Goal: Task Accomplishment & Management: Use online tool/utility

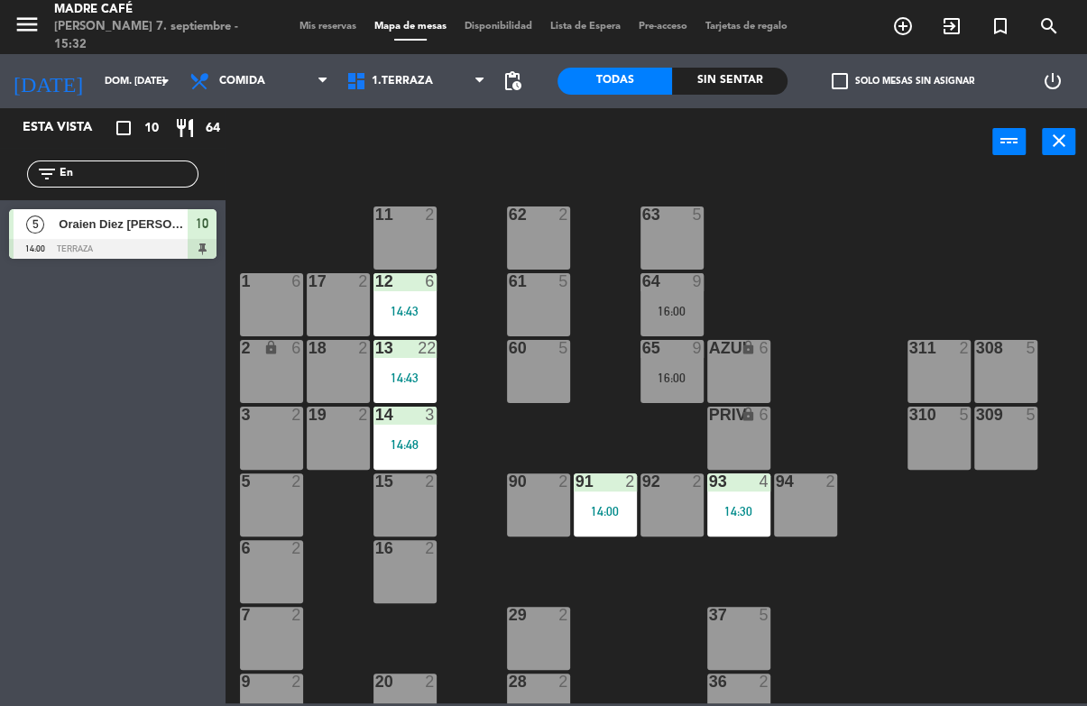
type input "En"
click at [964, 205] on div "11 2 63 5 62 2 12 6 14:43 1 6 61 5 64 9 16:00 17 2 13 22 14:43 2 lock 6 60 5 65…" at bounding box center [661, 438] width 850 height 529
click at [748, 80] on div "Sin sentar" at bounding box center [729, 81] width 115 height 27
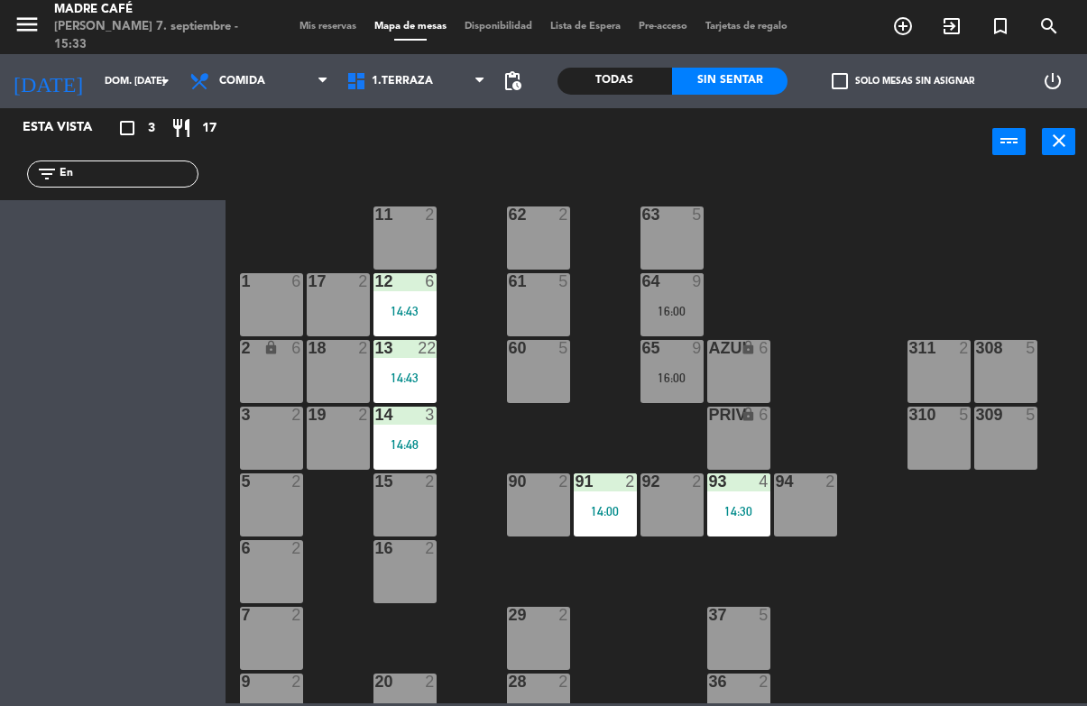
click at [142, 171] on input "En" at bounding box center [128, 174] width 140 height 20
type input "E"
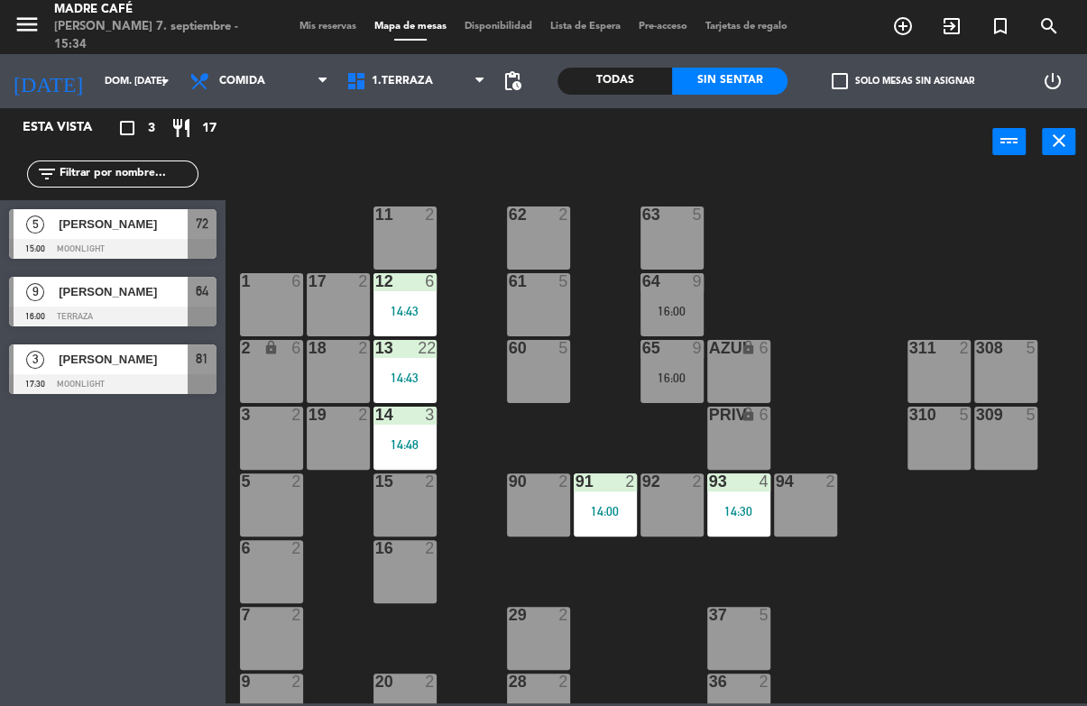
click at [112, 228] on span "[PERSON_NAME]" at bounding box center [123, 224] width 129 height 19
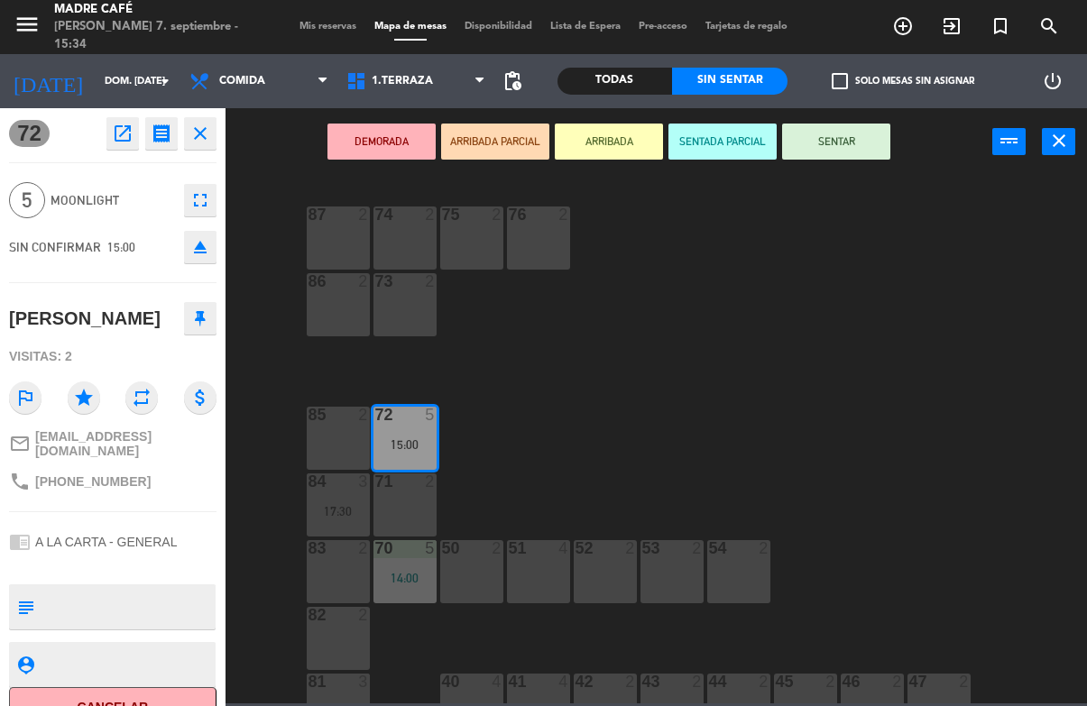
click at [855, 145] on button "SENTAR" at bounding box center [836, 142] width 108 height 36
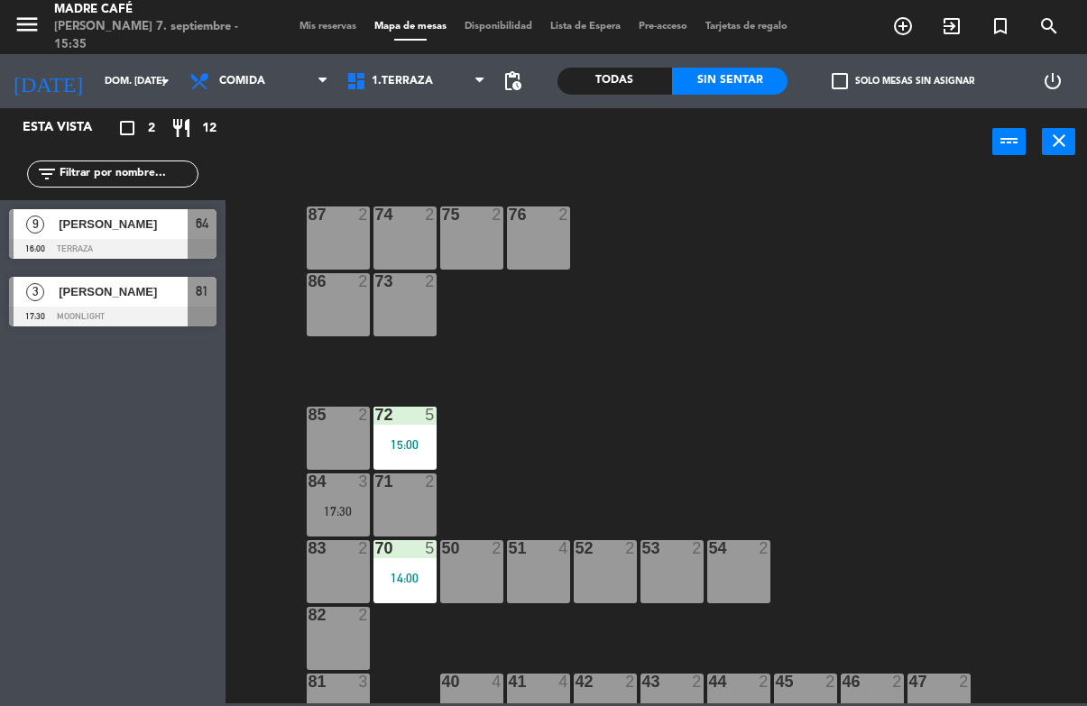
click at [629, 85] on div "Todas" at bounding box center [614, 81] width 115 height 27
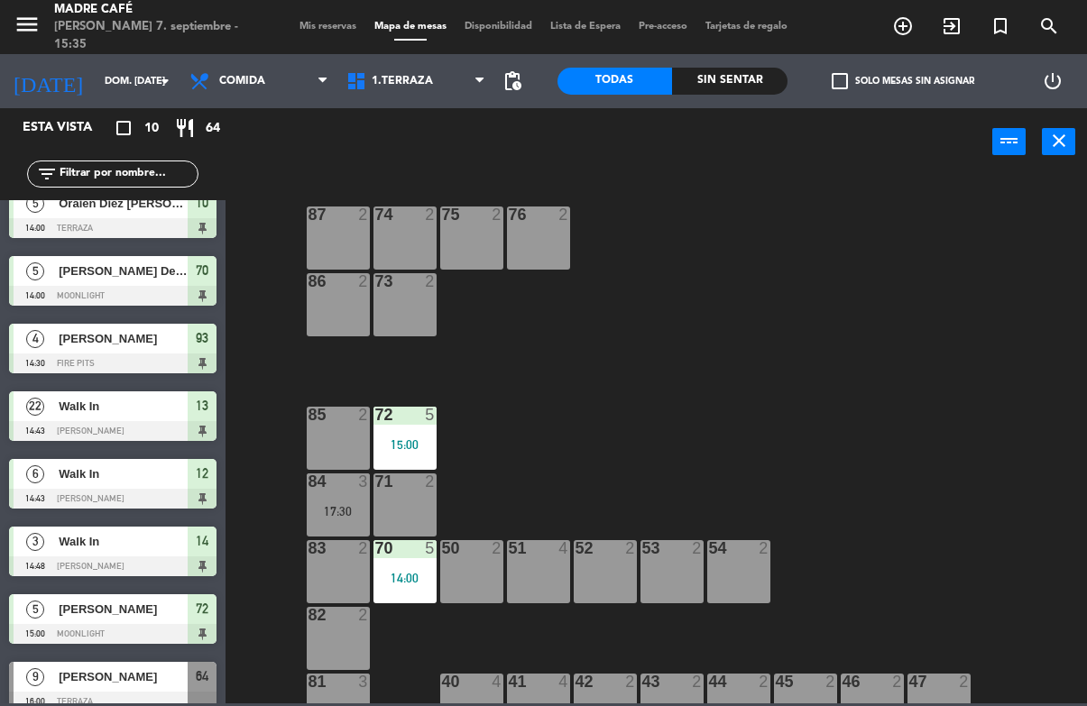
scroll to position [93, 0]
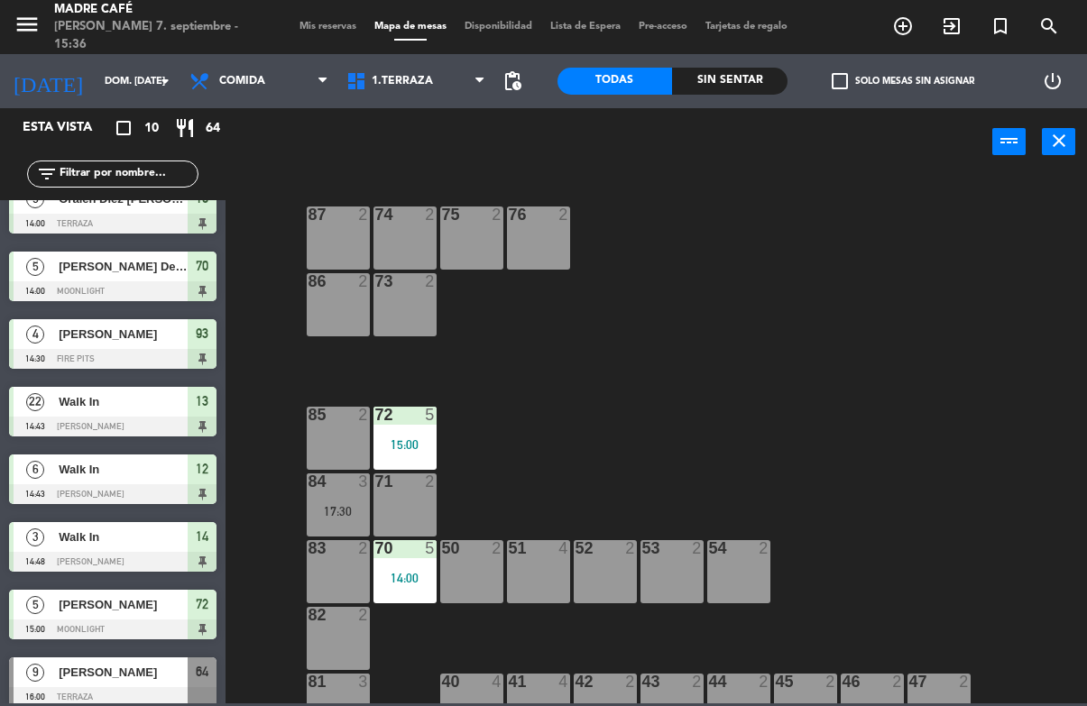
click at [933, 27] on span "exit_to_app" at bounding box center [951, 26] width 49 height 31
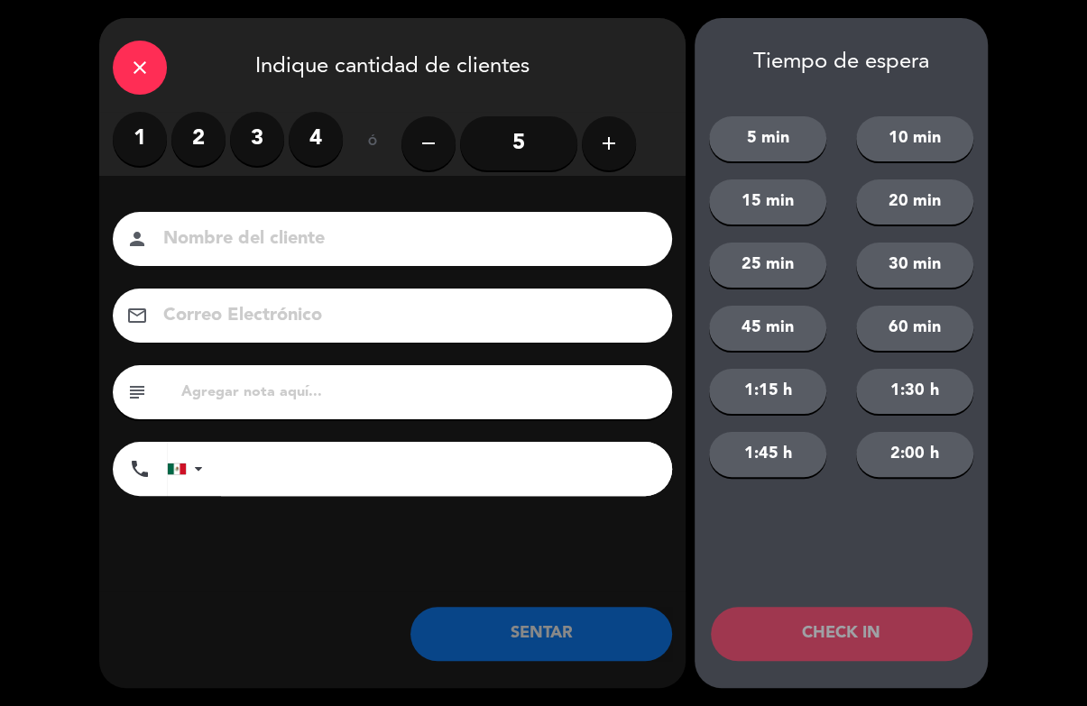
click at [610, 143] on icon "add" at bounding box center [609, 144] width 22 height 22
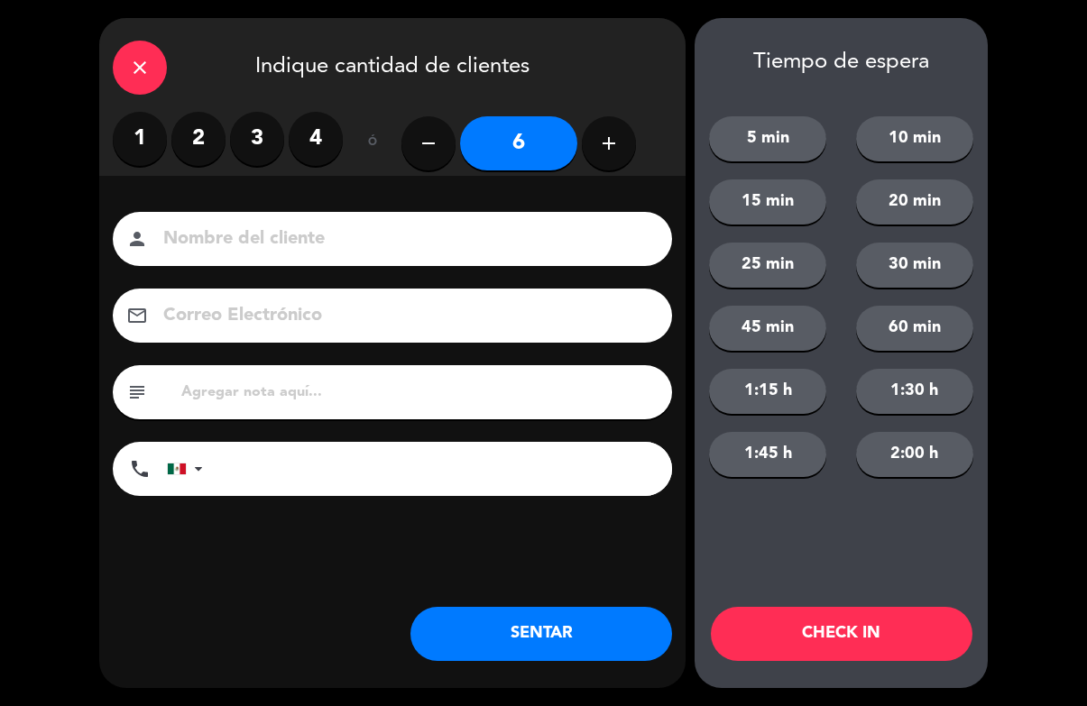
click at [609, 144] on icon "add" at bounding box center [609, 144] width 22 height 22
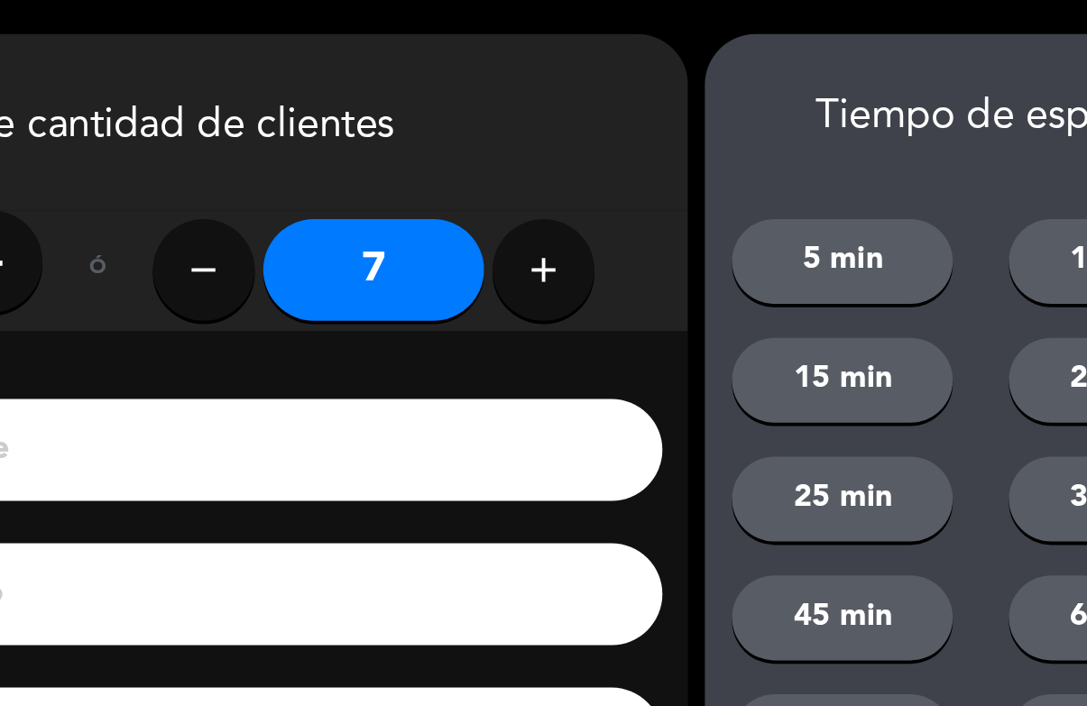
click at [598, 141] on icon "add" at bounding box center [609, 144] width 22 height 22
click at [598, 145] on icon "add" at bounding box center [609, 144] width 22 height 22
click at [598, 147] on icon "add" at bounding box center [609, 144] width 22 height 22
click at [598, 148] on icon "add" at bounding box center [609, 144] width 22 height 22
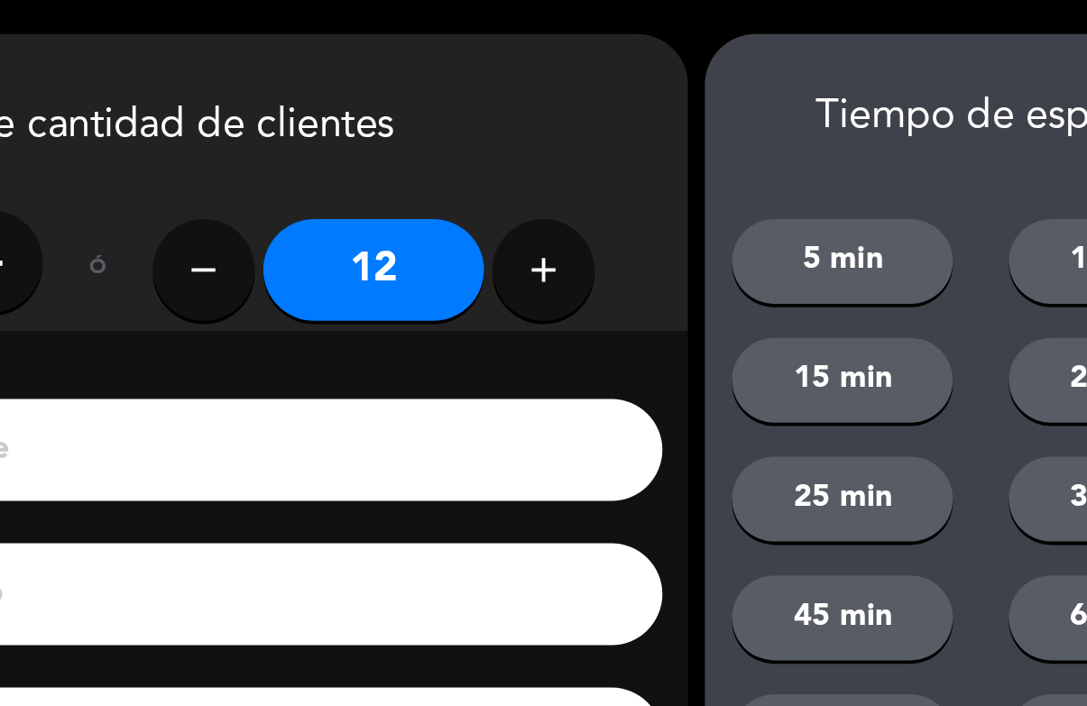
click at [598, 151] on icon "add" at bounding box center [609, 144] width 22 height 22
click at [598, 153] on icon "add" at bounding box center [609, 144] width 22 height 22
click at [582, 154] on button "add" at bounding box center [609, 143] width 54 height 54
click at [582, 157] on button "add" at bounding box center [609, 143] width 54 height 54
click at [582, 155] on button "add" at bounding box center [609, 143] width 54 height 54
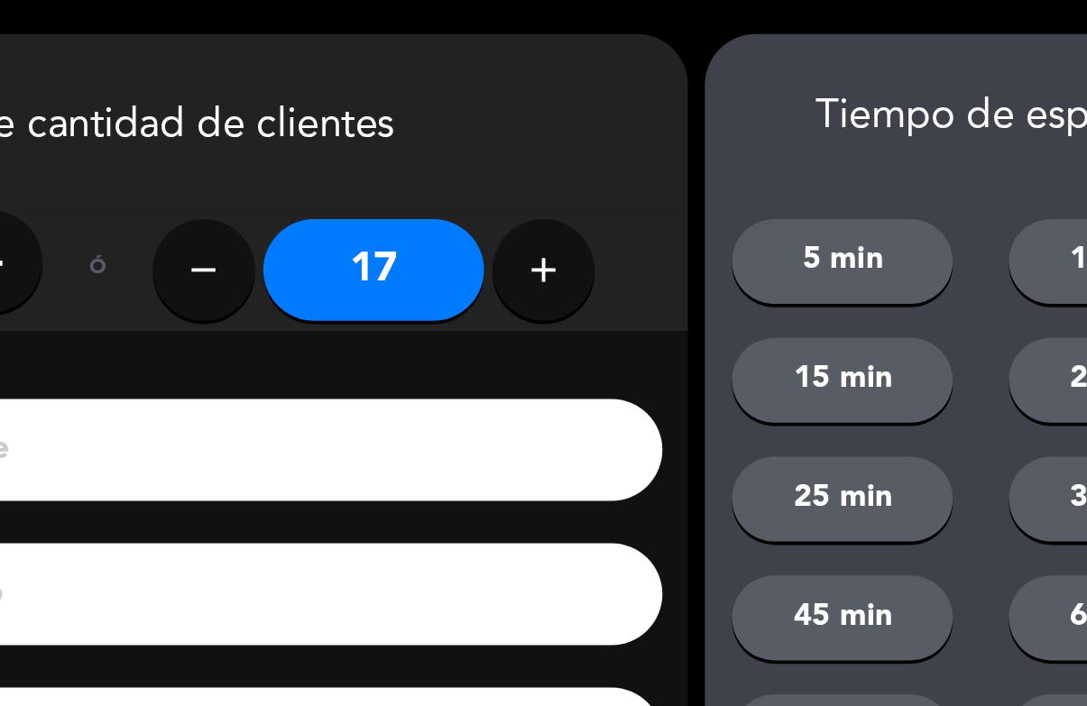
click at [582, 154] on button "add" at bounding box center [609, 143] width 54 height 54
click at [598, 152] on icon "add" at bounding box center [609, 144] width 22 height 22
click at [582, 155] on button "add" at bounding box center [609, 143] width 54 height 54
click at [582, 154] on button "add" at bounding box center [609, 143] width 54 height 54
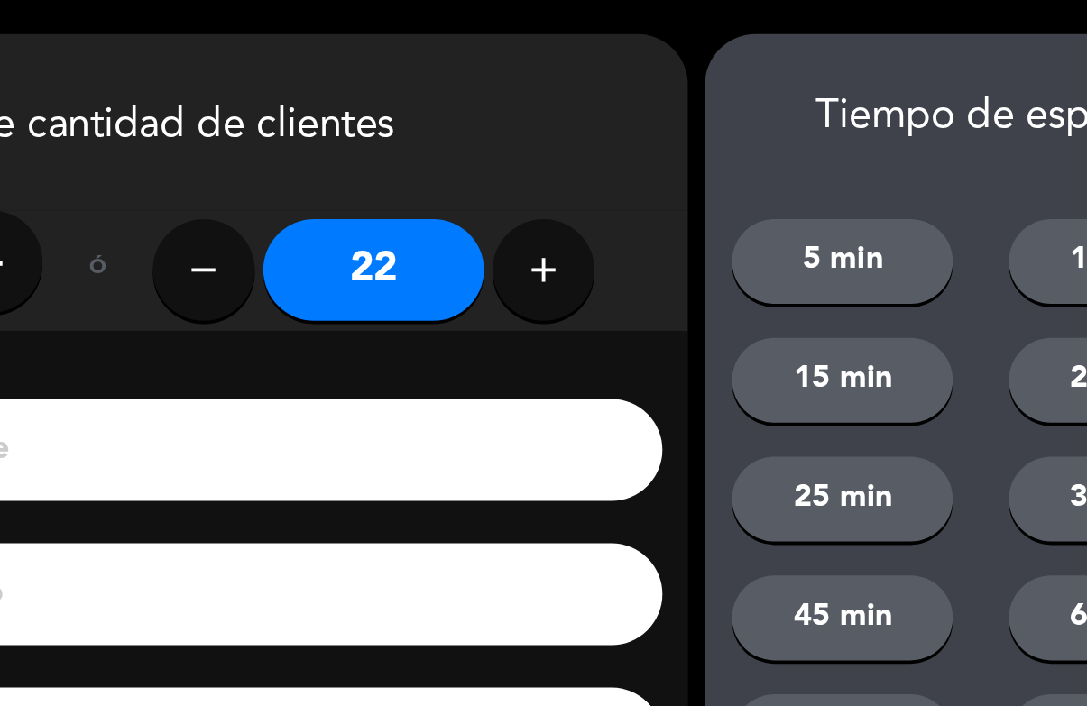
click at [582, 156] on button "add" at bounding box center [609, 143] width 54 height 54
type input "23"
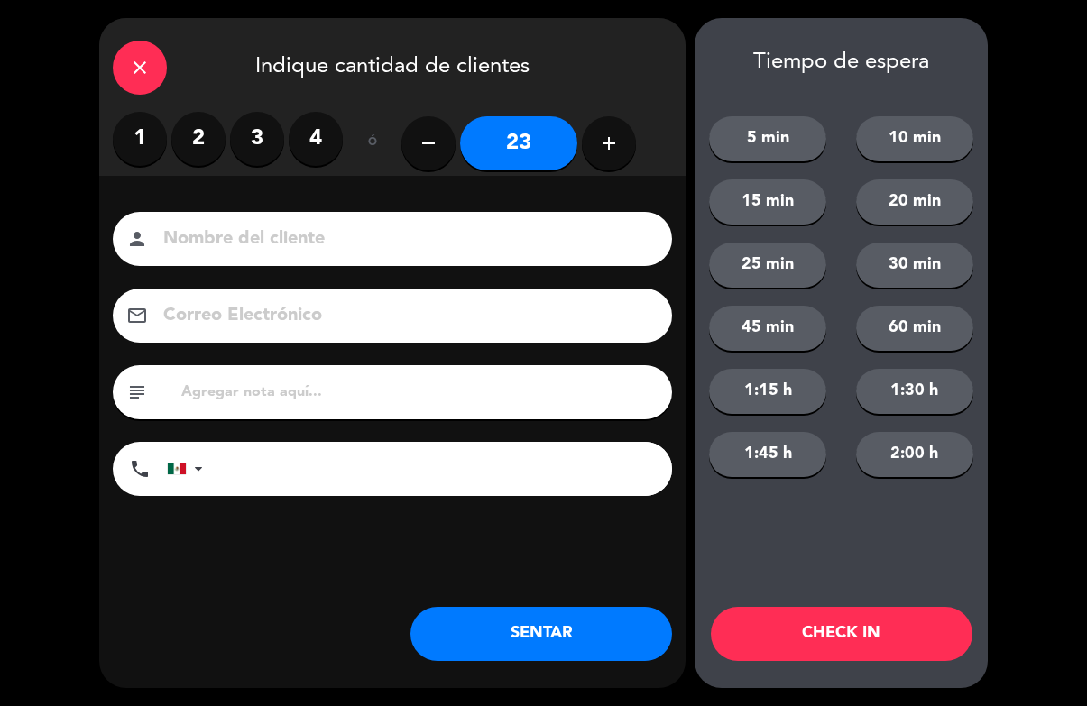
click at [876, 633] on button "CHECK IN" at bounding box center [842, 634] width 262 height 54
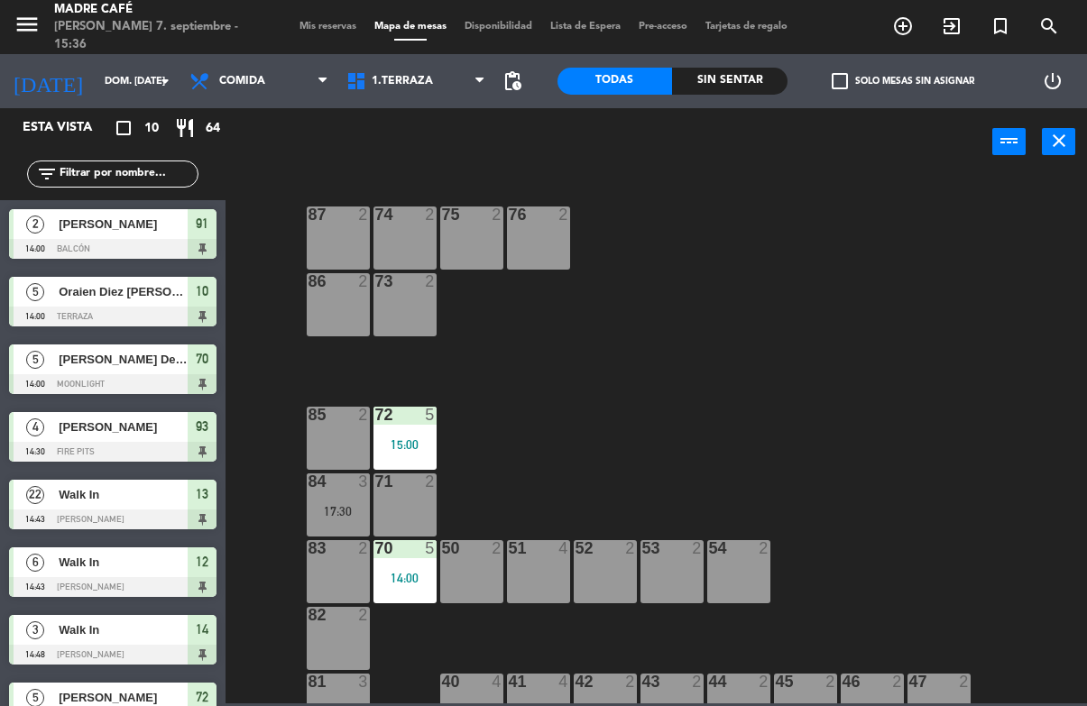
scroll to position [0, 0]
